Goal: Information Seeking & Learning: Check status

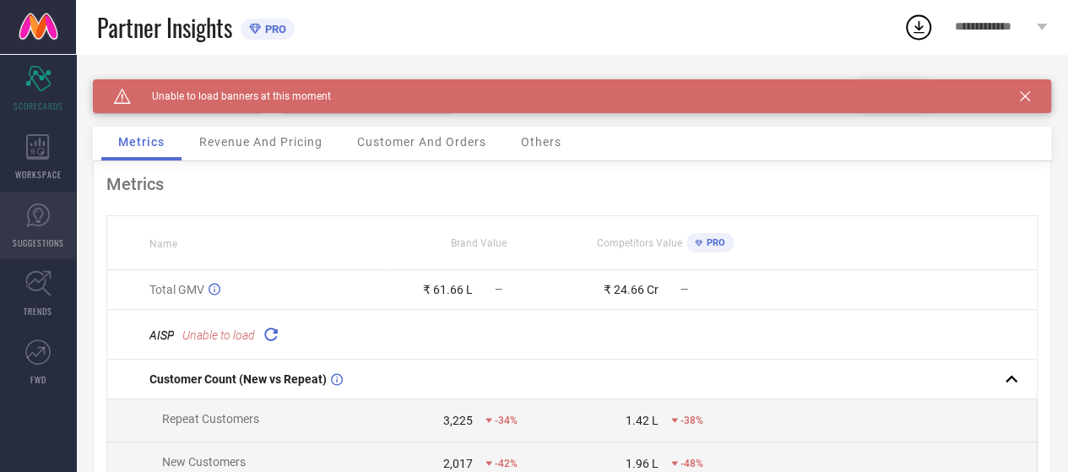
click at [45, 224] on icon at bounding box center [38, 216] width 24 height 24
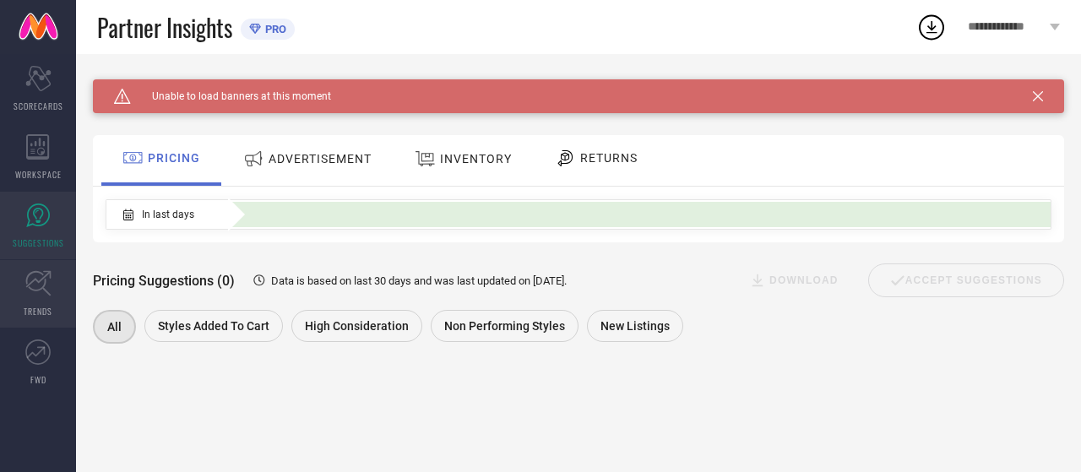
click at [42, 295] on icon at bounding box center [38, 283] width 26 height 26
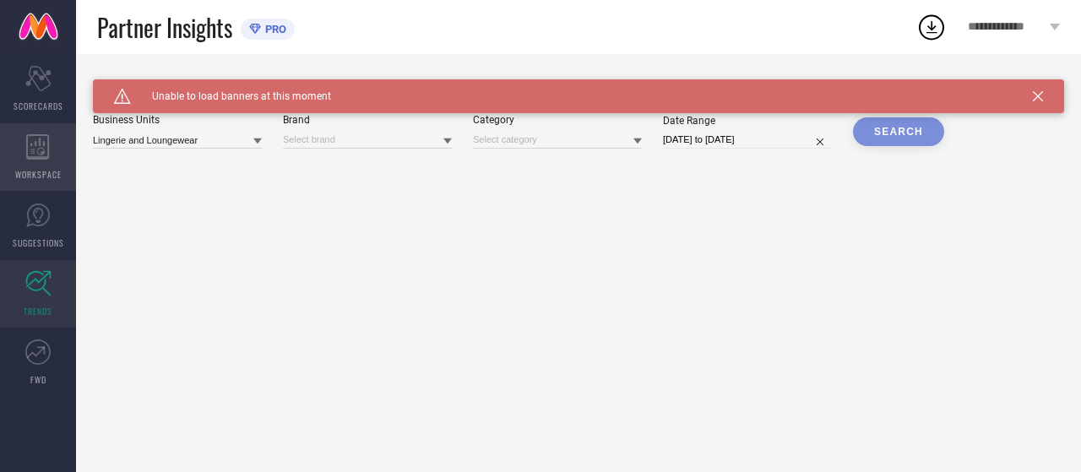
click at [35, 151] on icon at bounding box center [37, 146] width 23 height 25
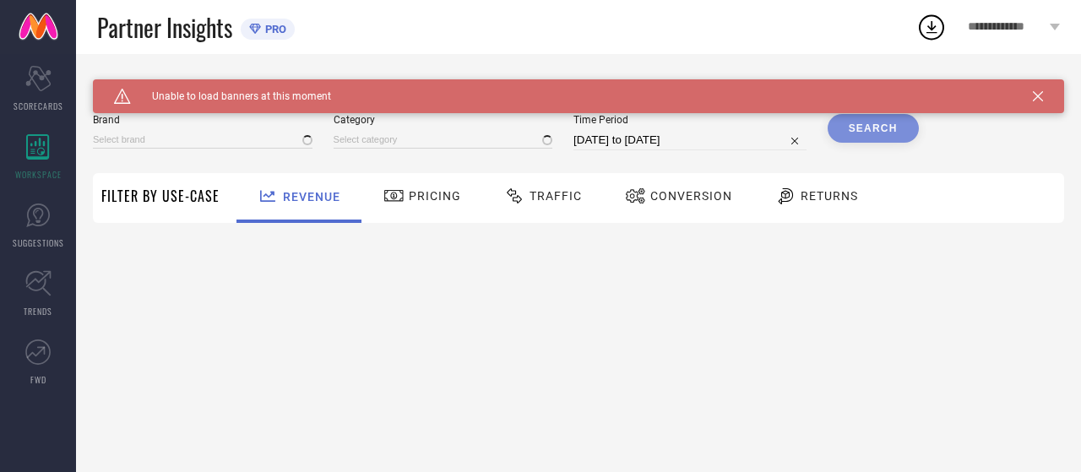
type input "CHEMISTRY"
type input "All"
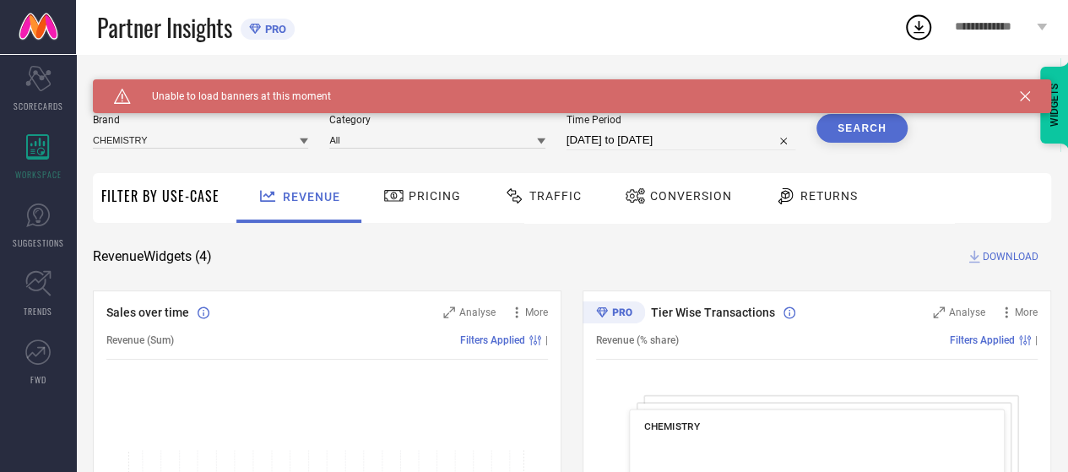
click at [560, 219] on div "Traffic" at bounding box center [543, 198] width 120 height 50
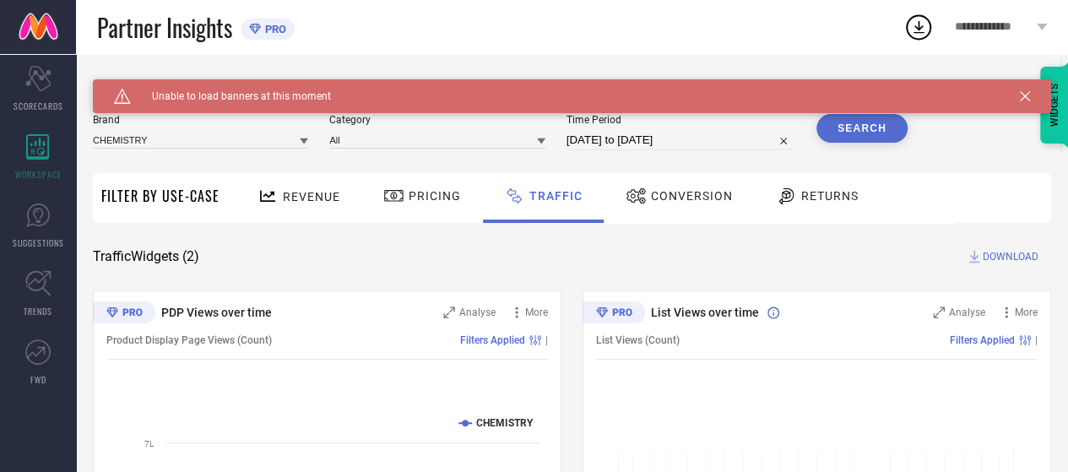
click at [773, 145] on input "[DATE] to [DATE]" at bounding box center [681, 140] width 229 height 20
select select "8"
select select "2025"
select select "9"
select select "2025"
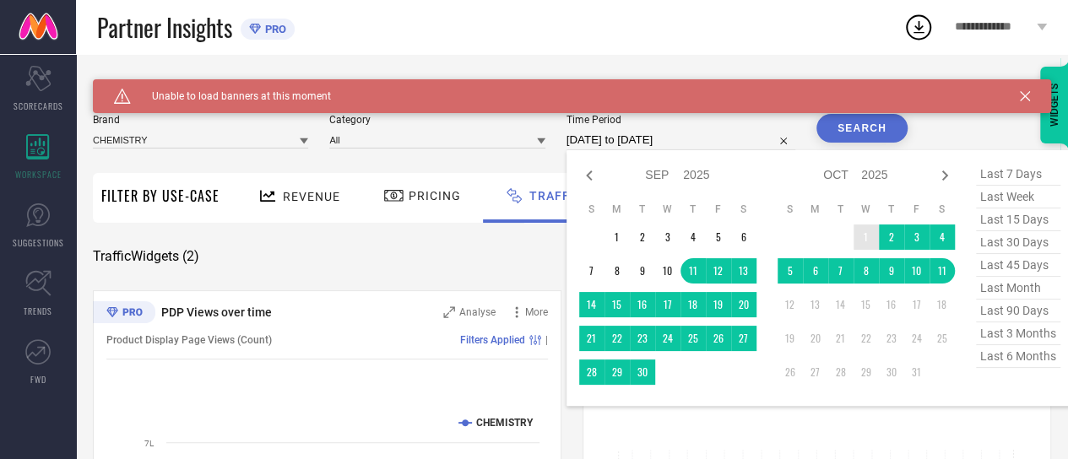
click at [866, 238] on td "1" at bounding box center [866, 237] width 25 height 25
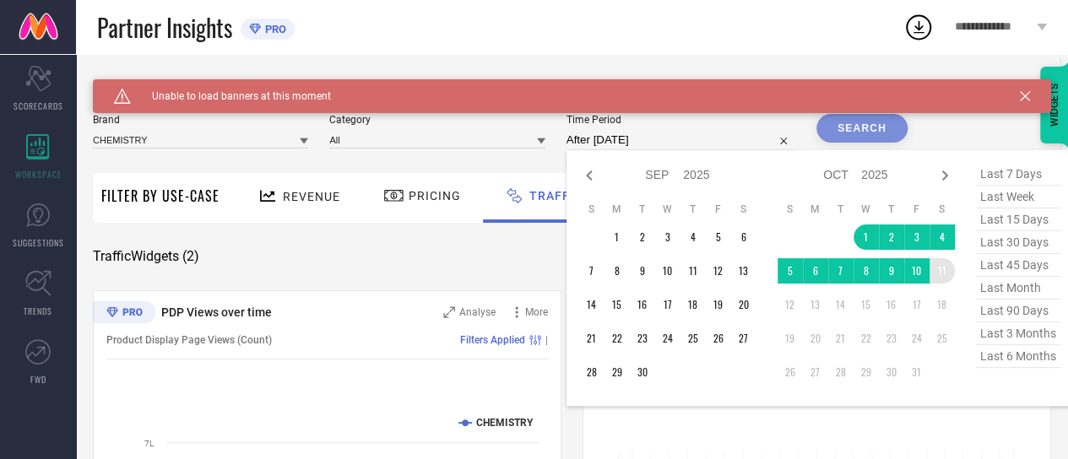
type input "[DATE] to [DATE]"
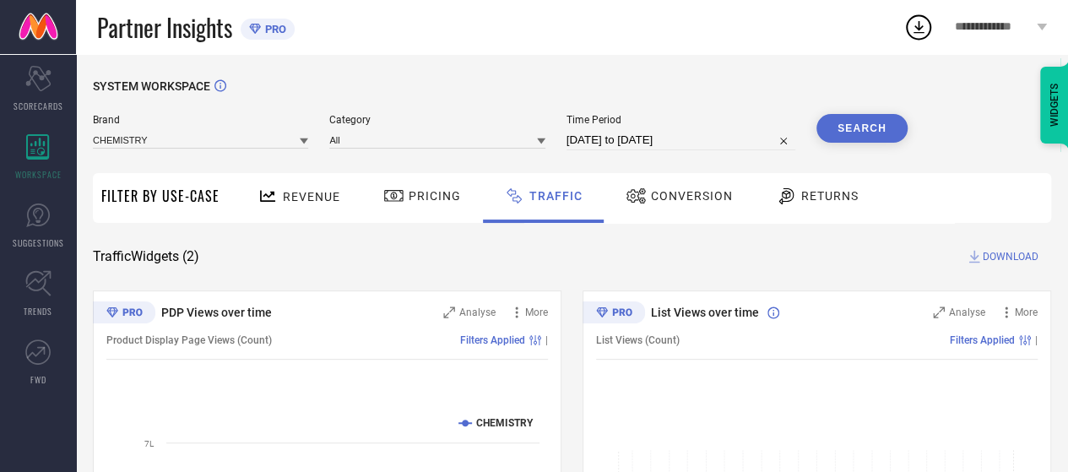
click at [855, 133] on button "Search" at bounding box center [862, 128] width 91 height 29
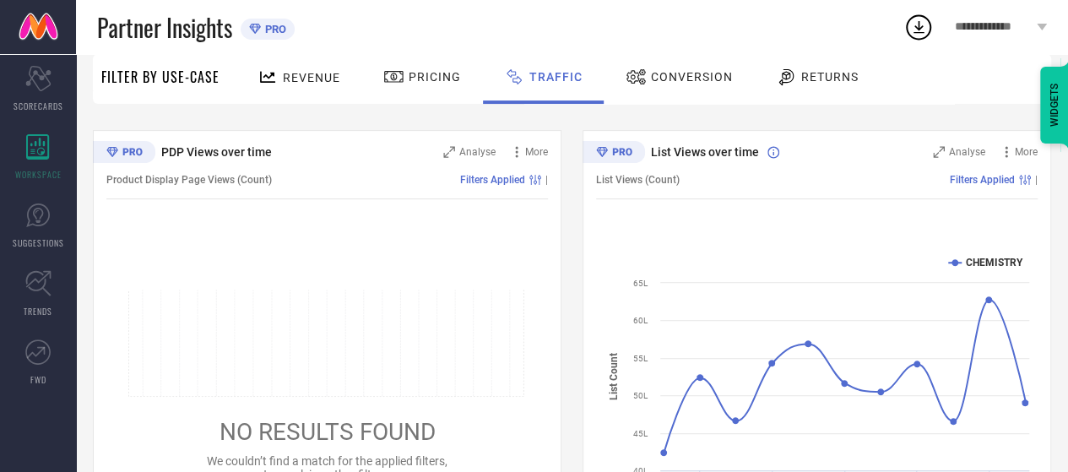
scroll to position [174, 0]
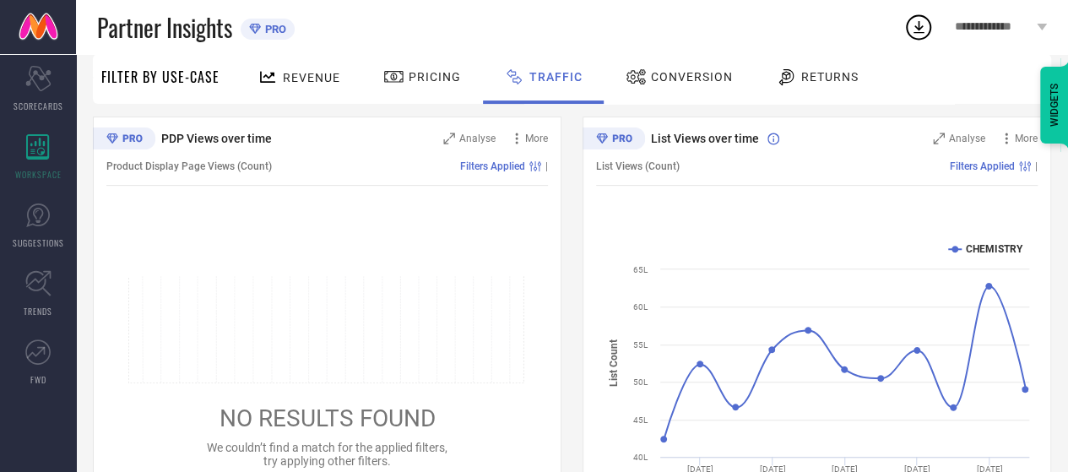
click at [714, 192] on div "List Views over time Analyse More List Views (Count) Filters Applied | Created …" at bounding box center [817, 328] width 469 height 422
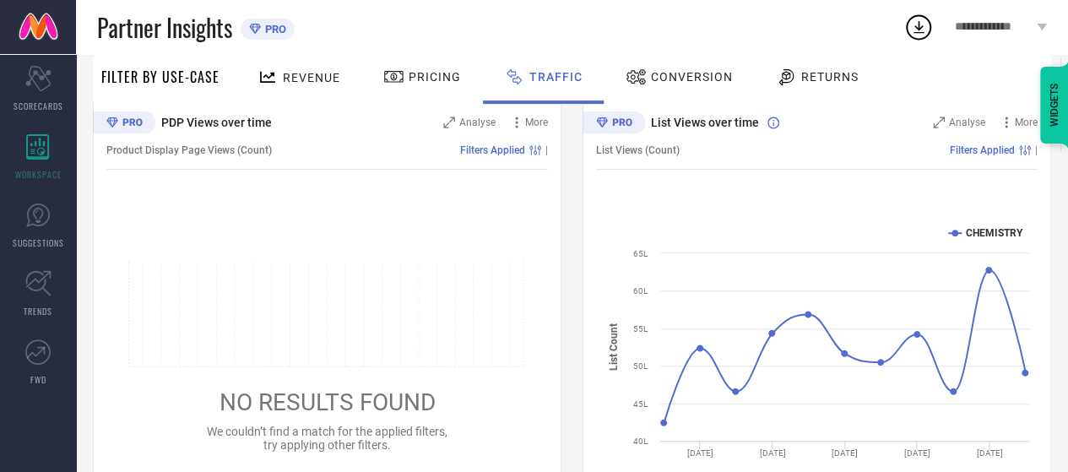
scroll to position [266, 0]
